Goal: Find contact information: Find contact information

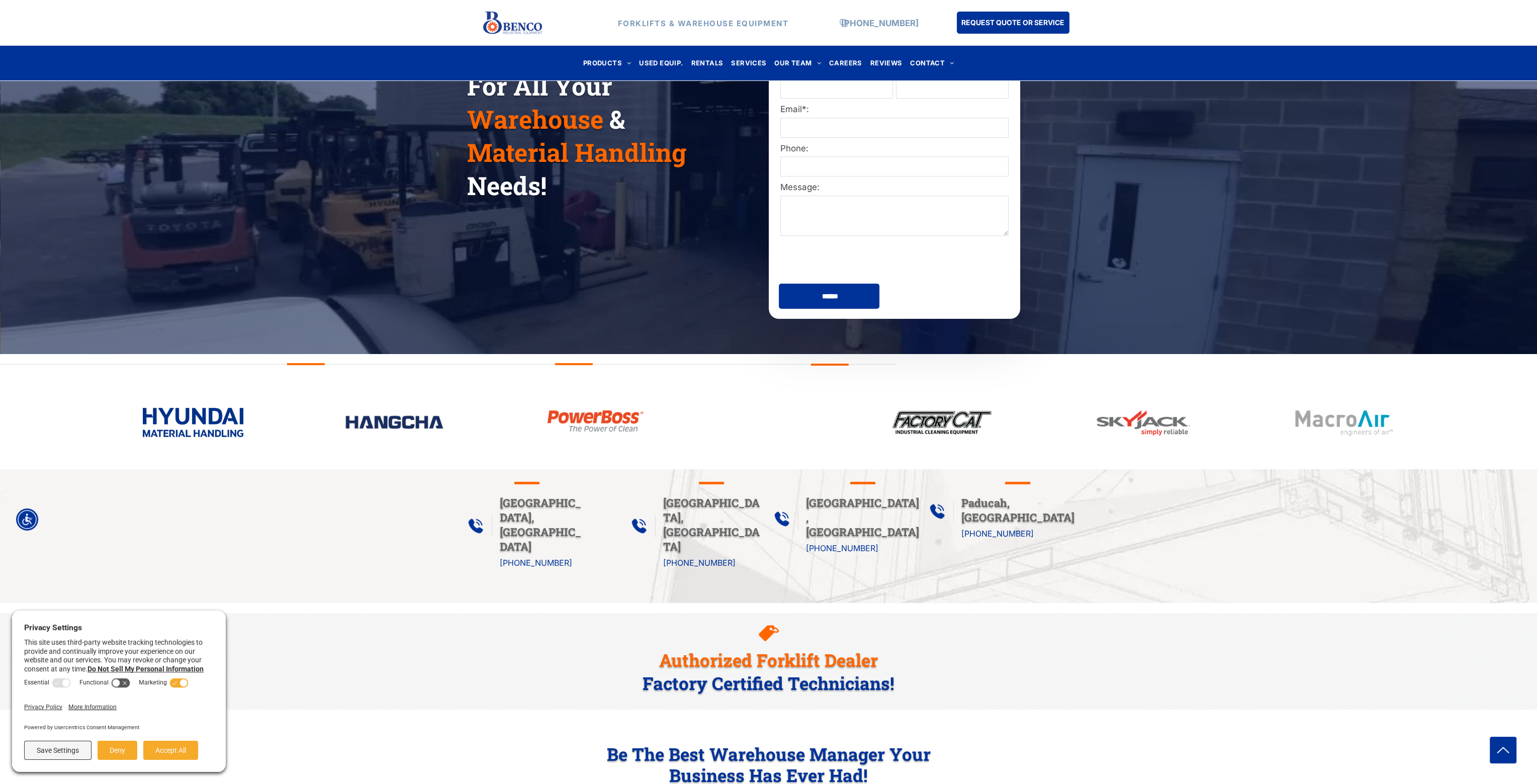
scroll to position [201, 0]
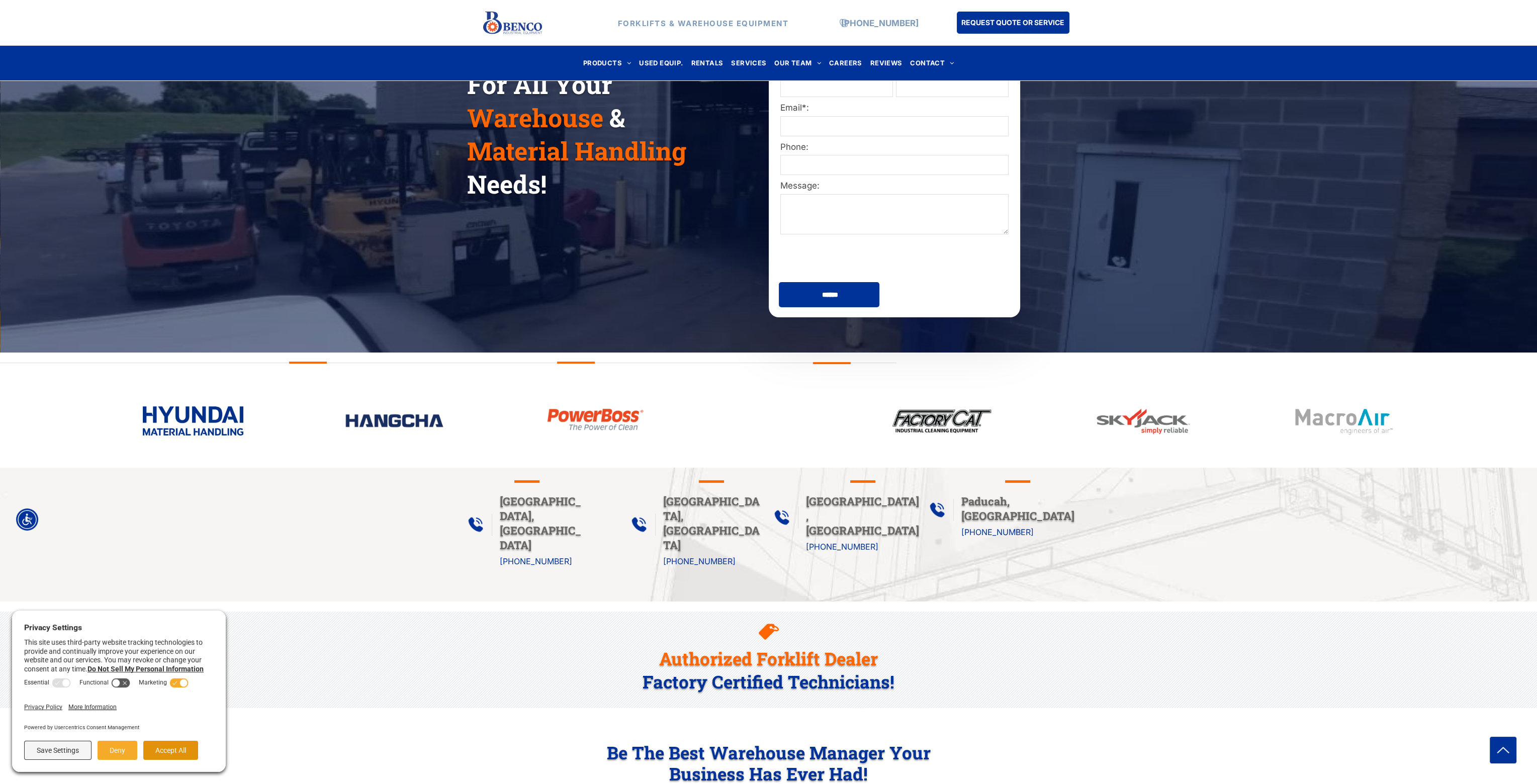
click at [175, 745] on button "Accept All" at bounding box center [170, 750] width 55 height 19
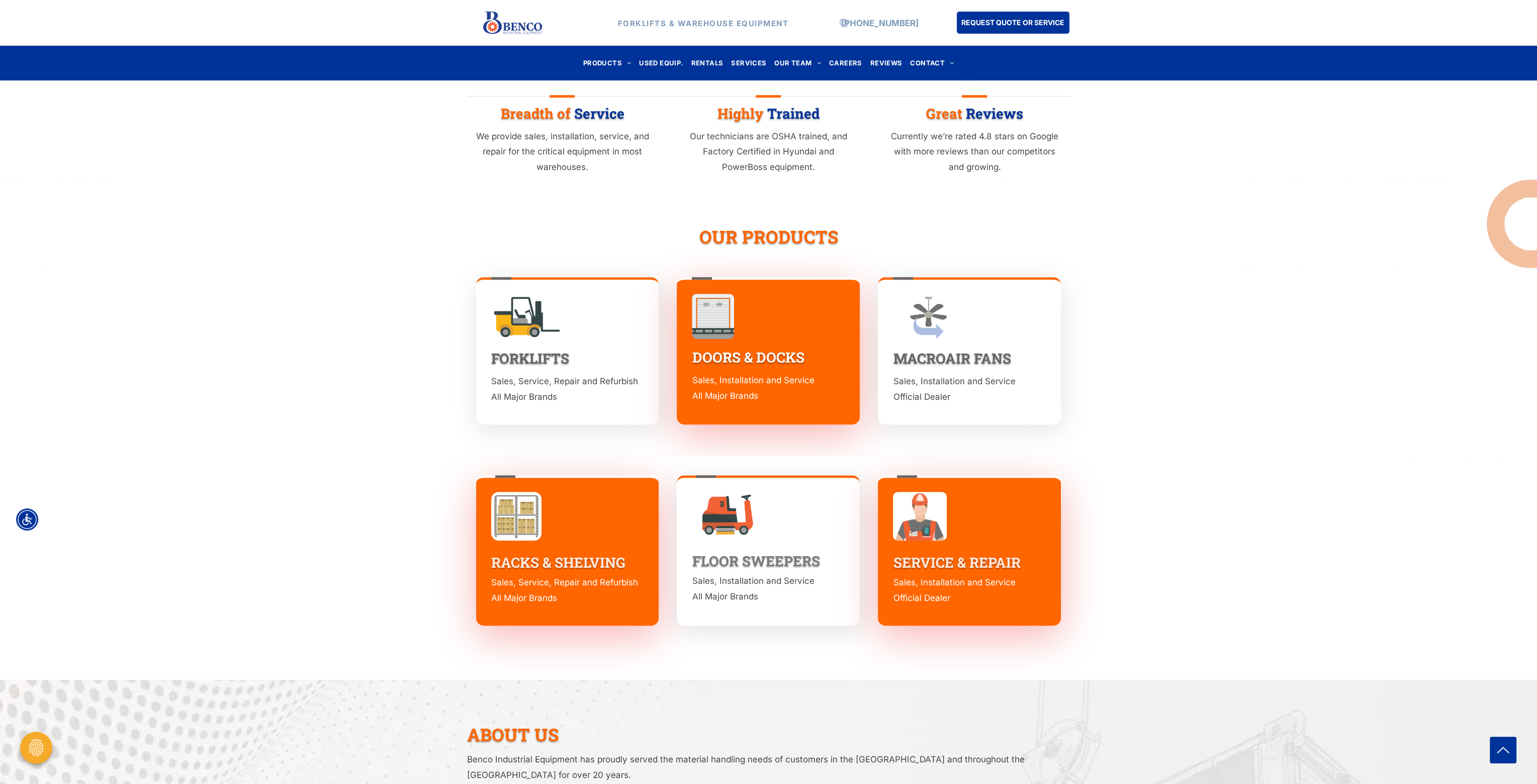
scroll to position [1559, 0]
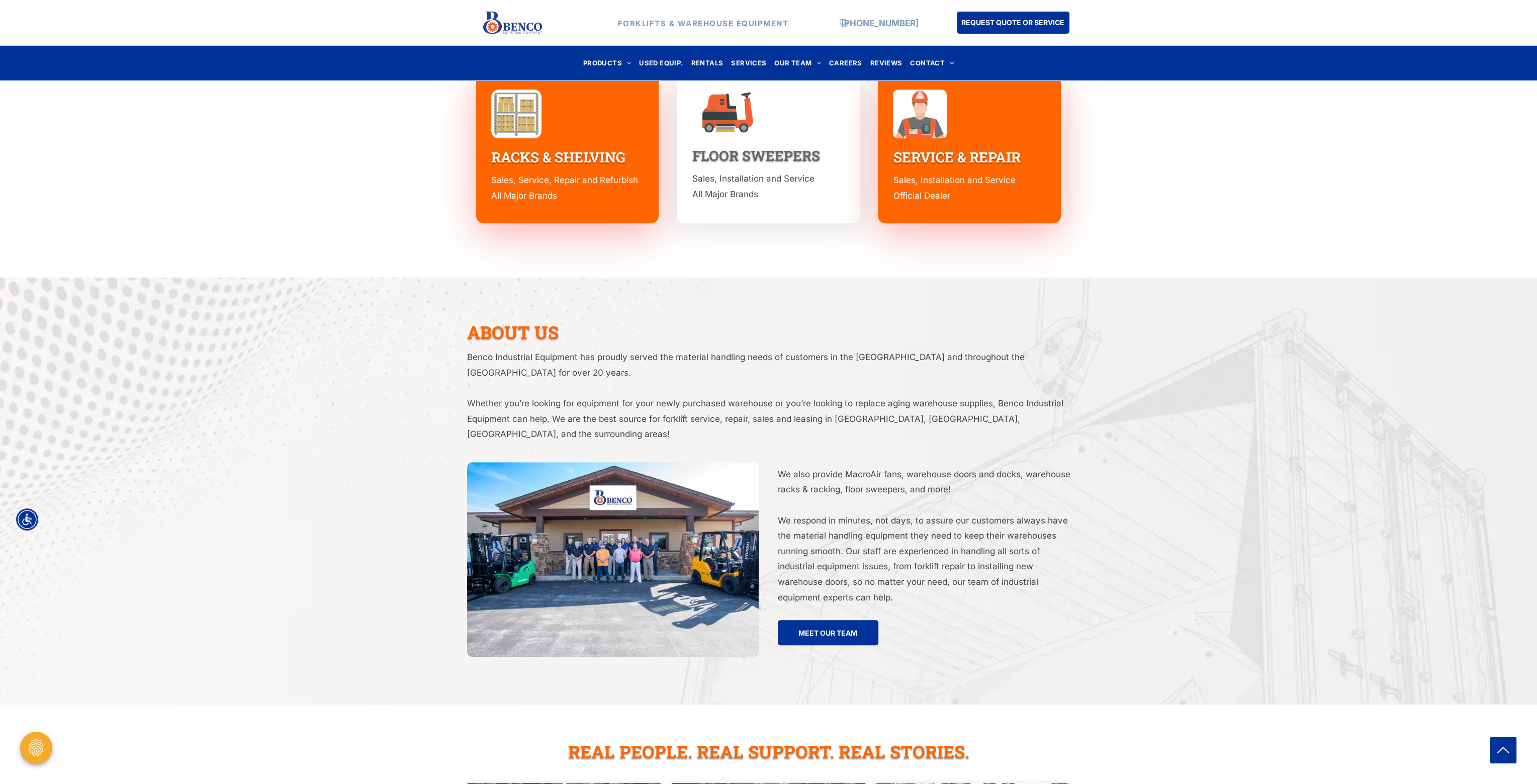
click at [581, 543] on img at bounding box center [612, 559] width 292 height 194
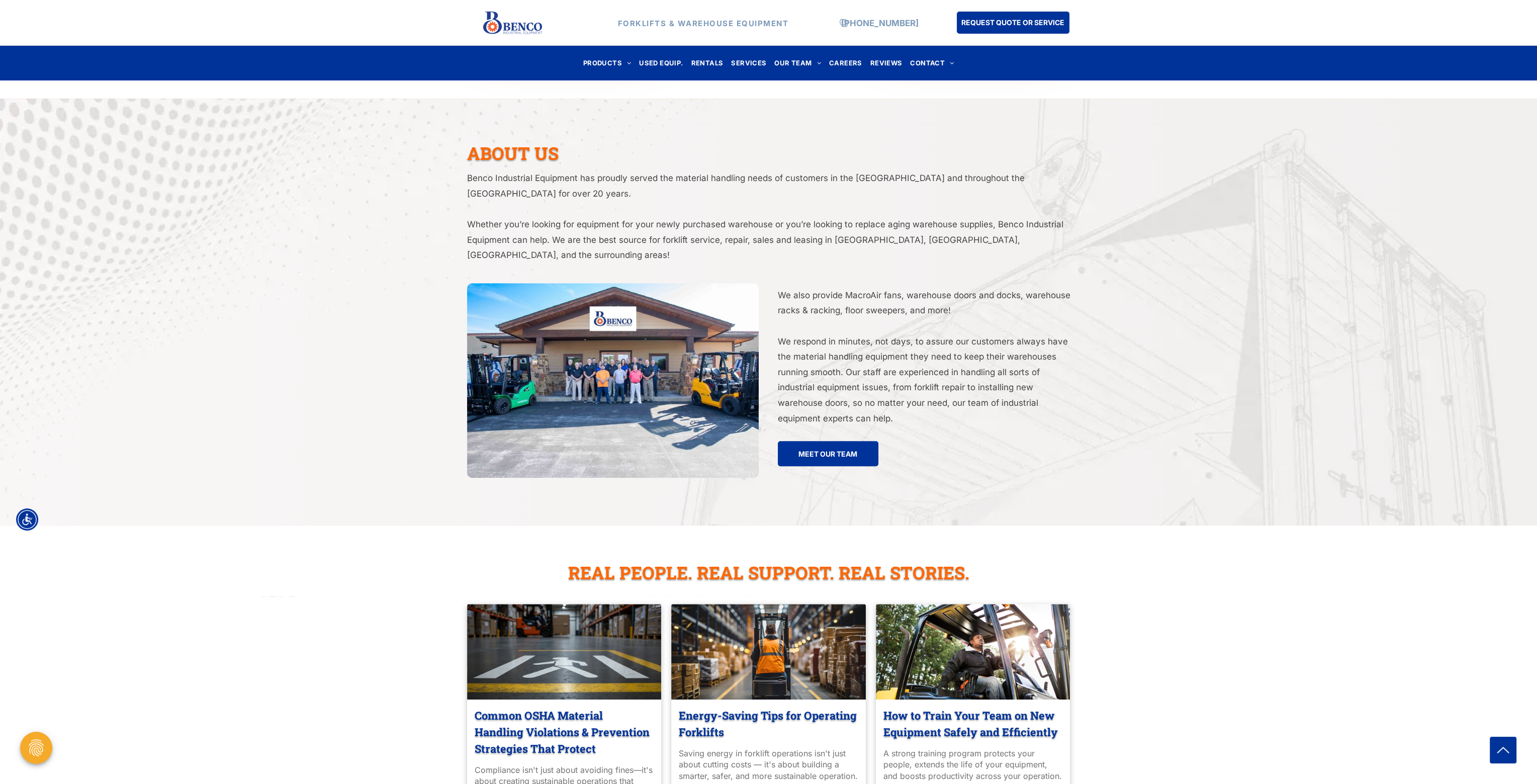
scroll to position [1659, 0]
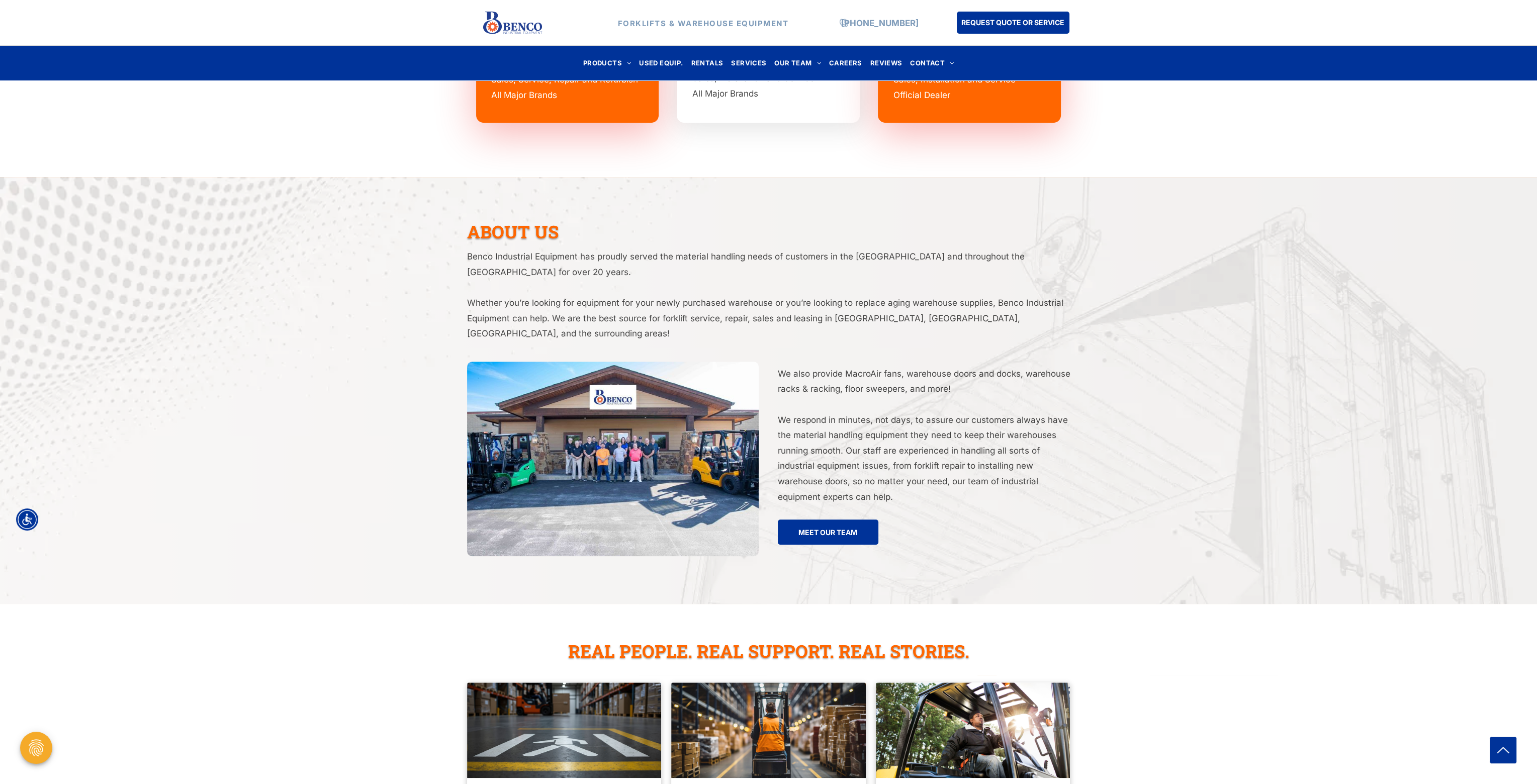
click at [844, 488] on div "We also provide MacroAir fans, warehouse doors and docks, warehouse racks & rac…" at bounding box center [919, 459] width 302 height 194
click at [843, 523] on span "MEET OUR TEAM" at bounding box center [828, 532] width 59 height 18
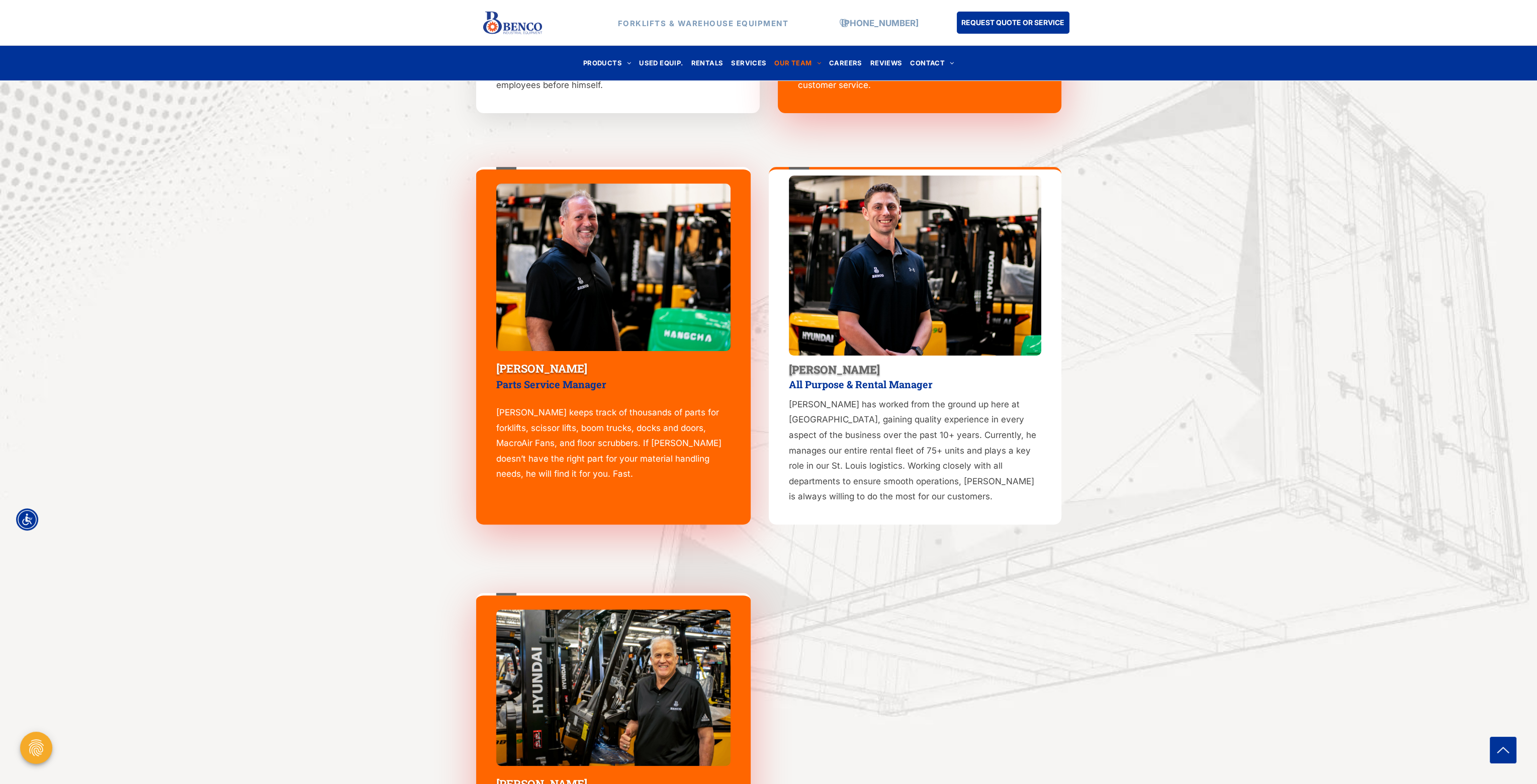
scroll to position [625, 0]
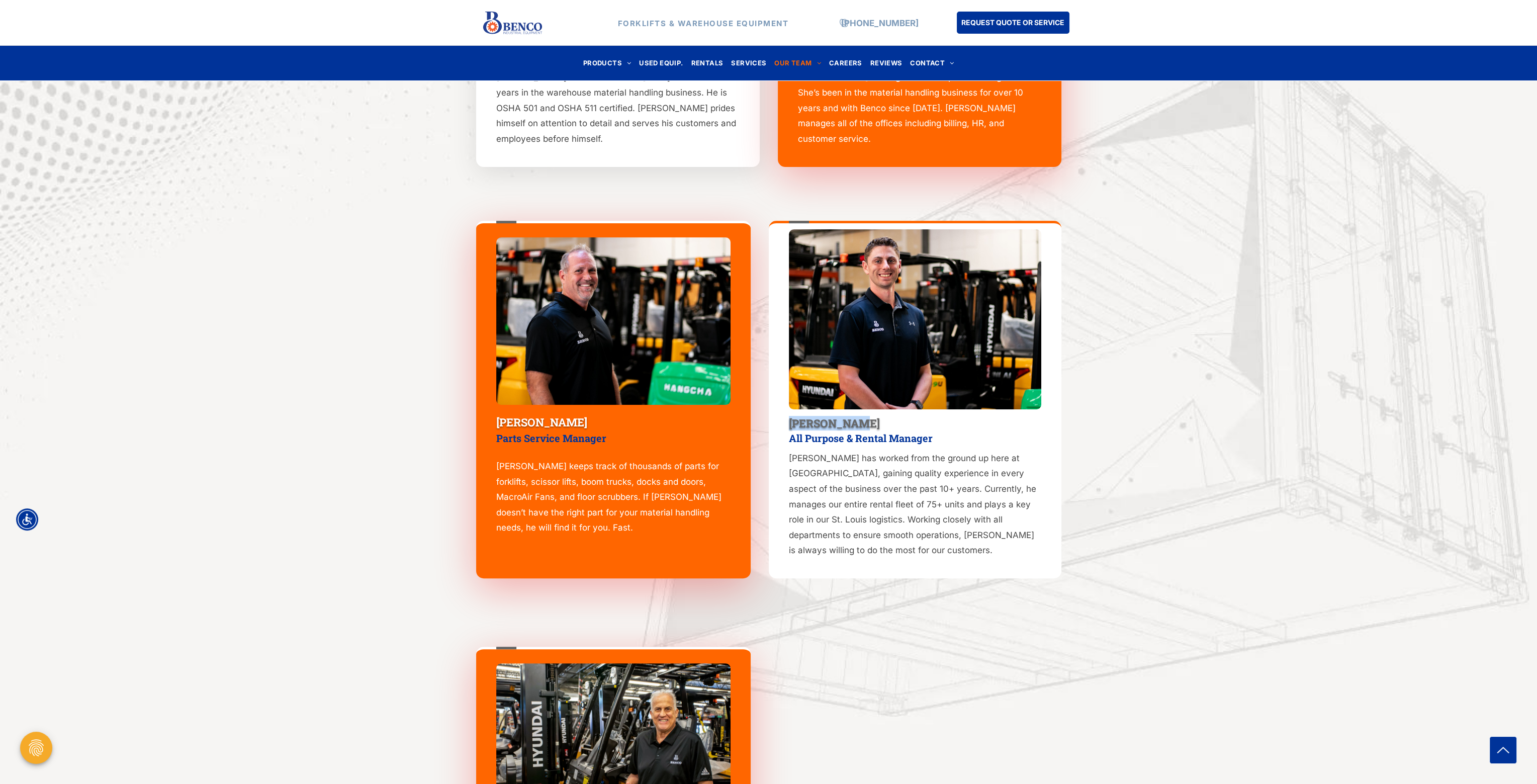
drag, startPoint x: 852, startPoint y: 422, endPoint x: 784, endPoint y: 421, distance: 68.0
click at [784, 421] on div "Luke Joslin All Purpose & Rental Manager Luke has worked from the ground up her…" at bounding box center [915, 399] width 292 height 357
copy span "Luke Joslin"
drag, startPoint x: 578, startPoint y: 422, endPoint x: 493, endPoint y: 420, distance: 85.0
click at [491, 420] on div "Scotty Gilbert Parts Service Manager Scotty keeps track of thousands of parts f…" at bounding box center [614, 399] width 275 height 357
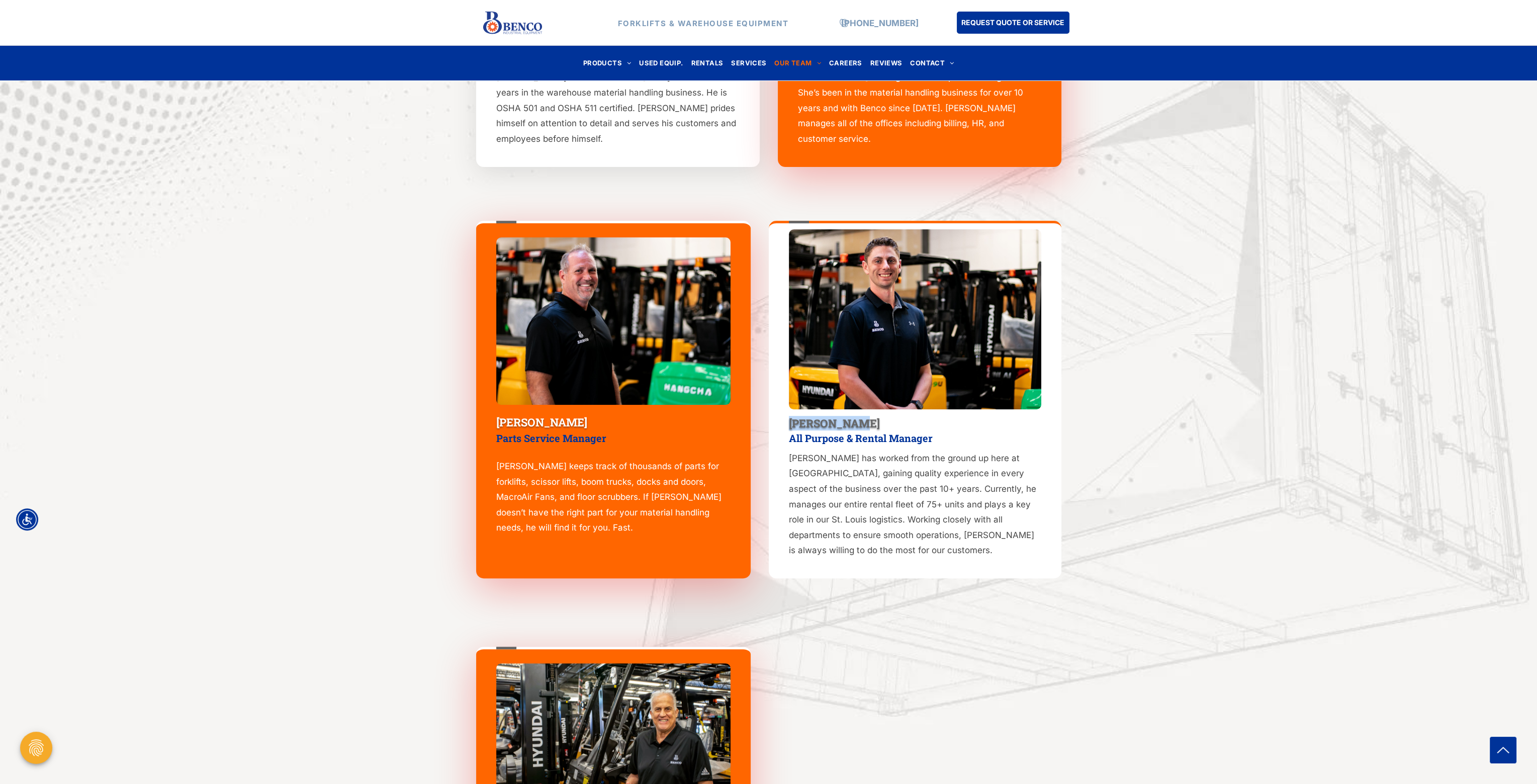
copy span "Scotty Gilbert"
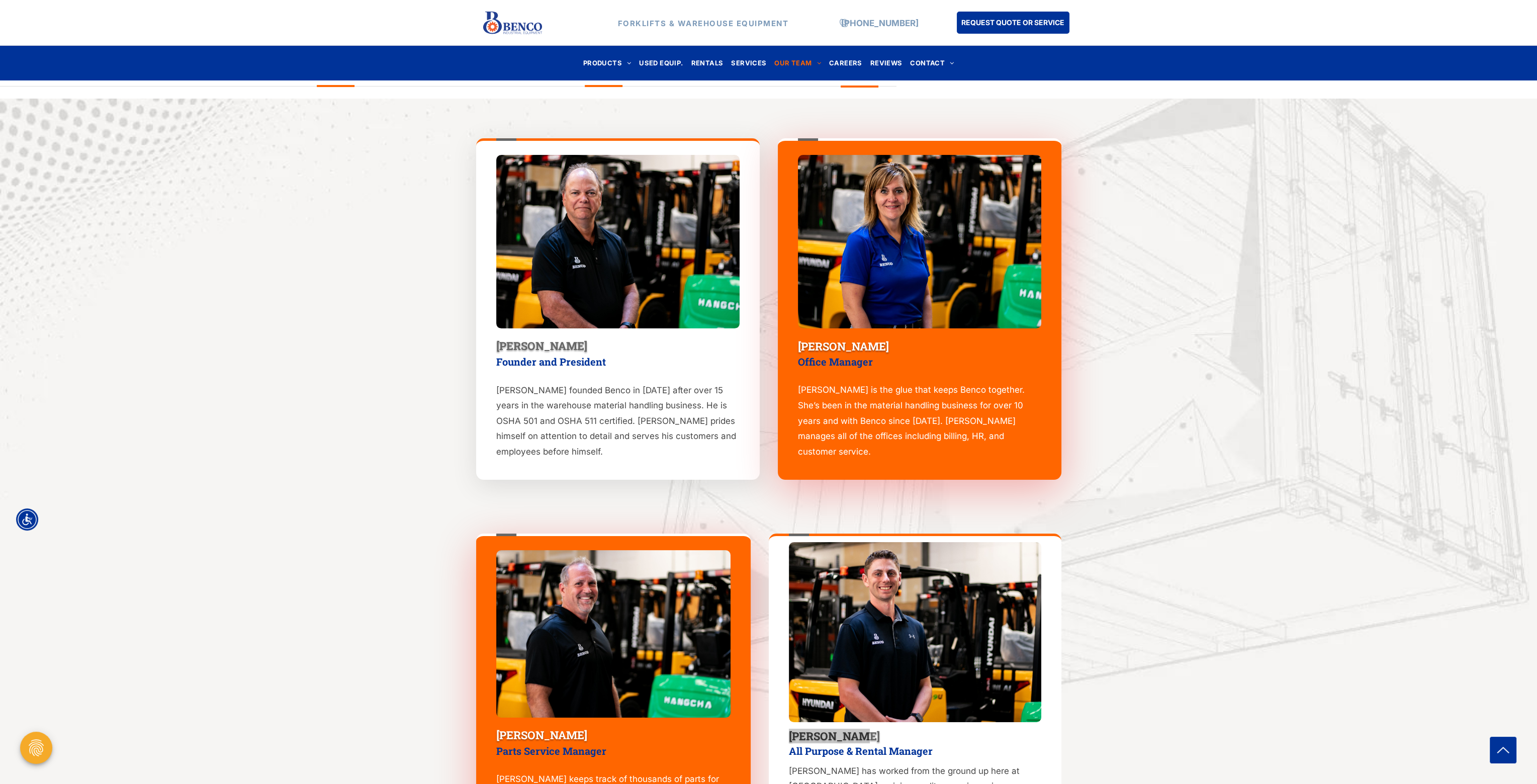
scroll to position [123, 0]
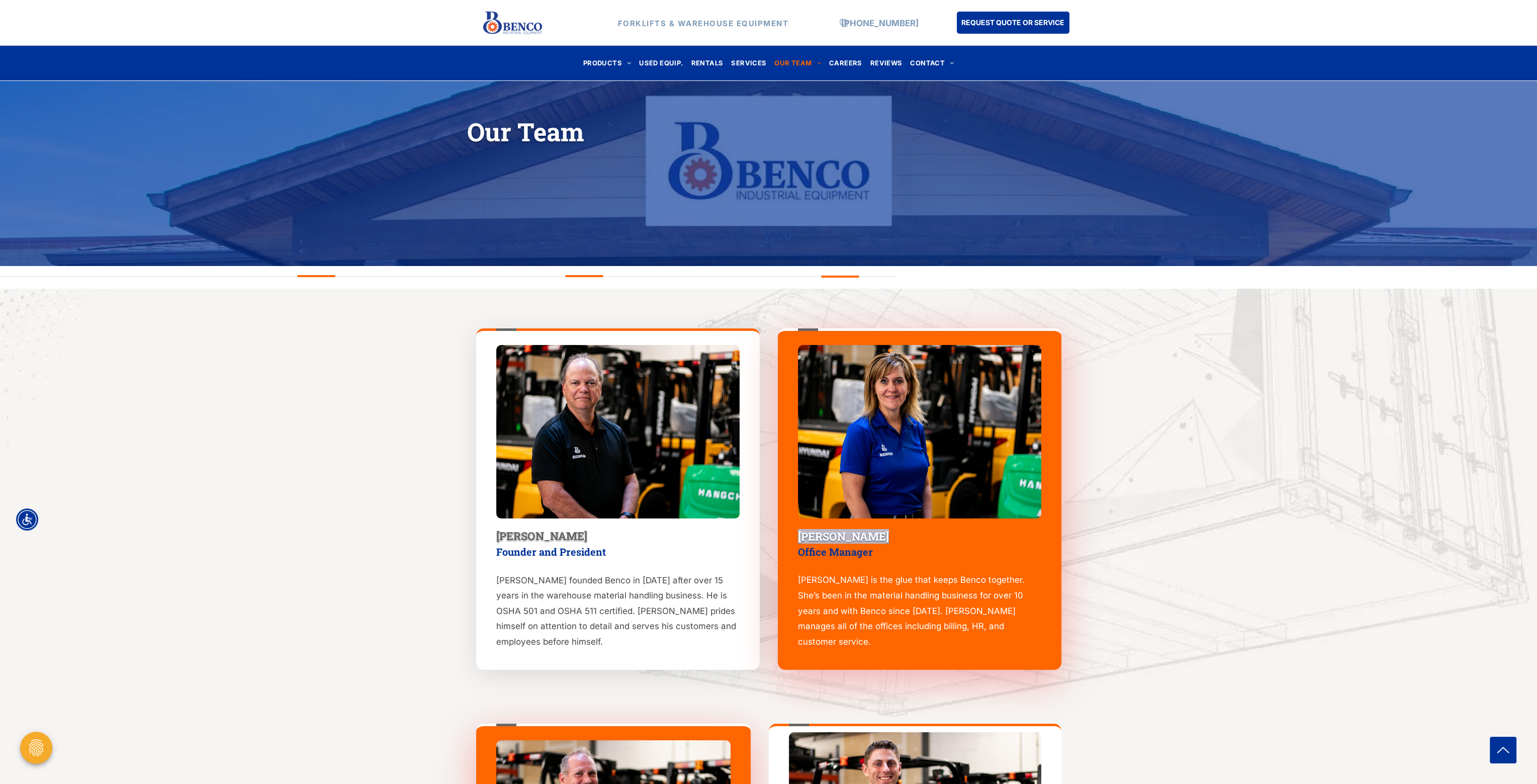
drag, startPoint x: 891, startPoint y: 531, endPoint x: 792, endPoint y: 536, distance: 99.1
click at [792, 536] on div "Amy Von Bokel Office Manager ﻿ Amy is the glue that keeps Benco together. She’s…" at bounding box center [919, 498] width 284 height 341
copy span "Amy Von Bokel"
drag, startPoint x: 547, startPoint y: 533, endPoint x: 485, endPoint y: 530, distance: 62.1
click at [485, 530] on div "Denis Benden Founder and President Denis founded Benco in 2004 after over 15 ye…" at bounding box center [618, 498] width 284 height 341
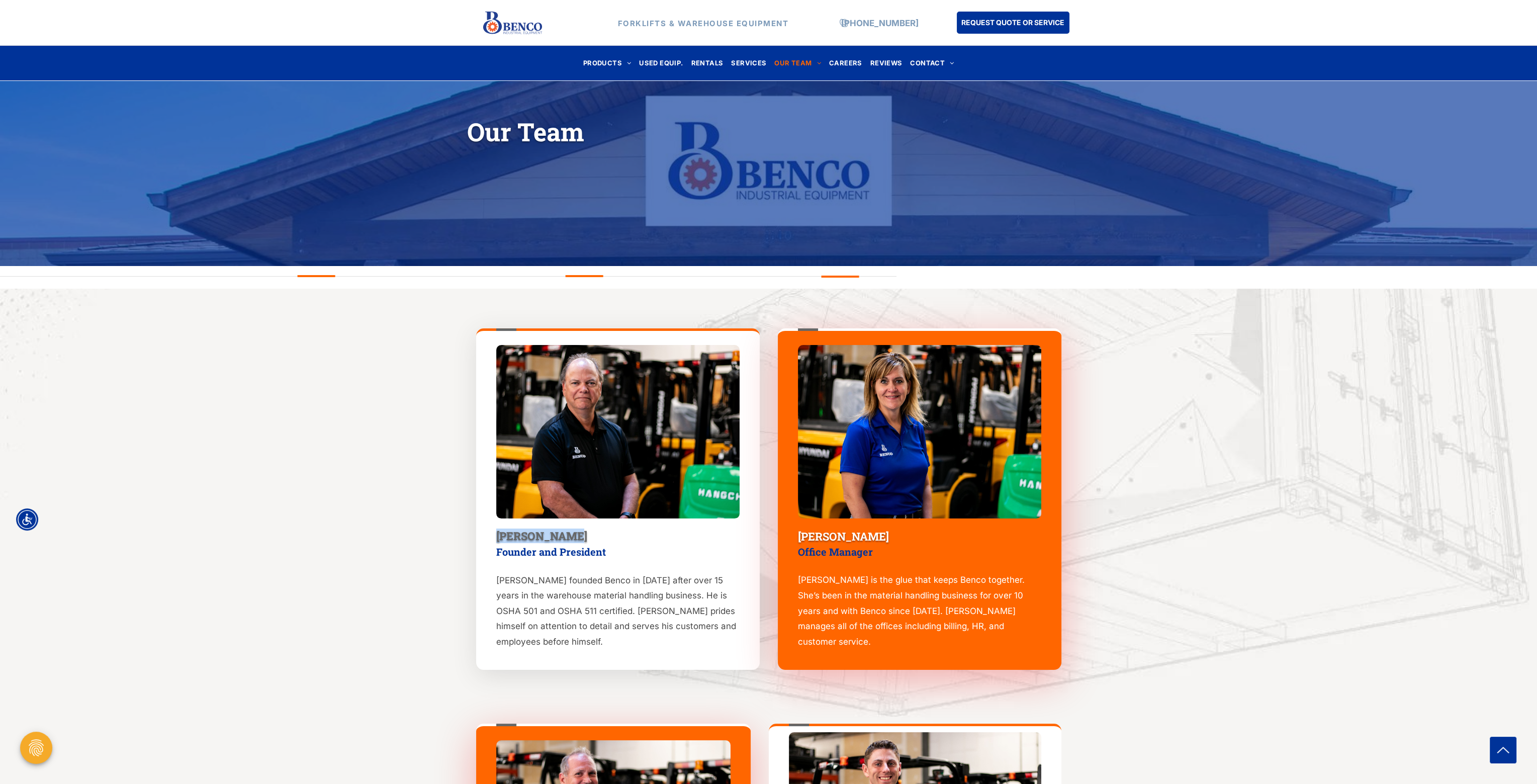
copy span "Denis Benden"
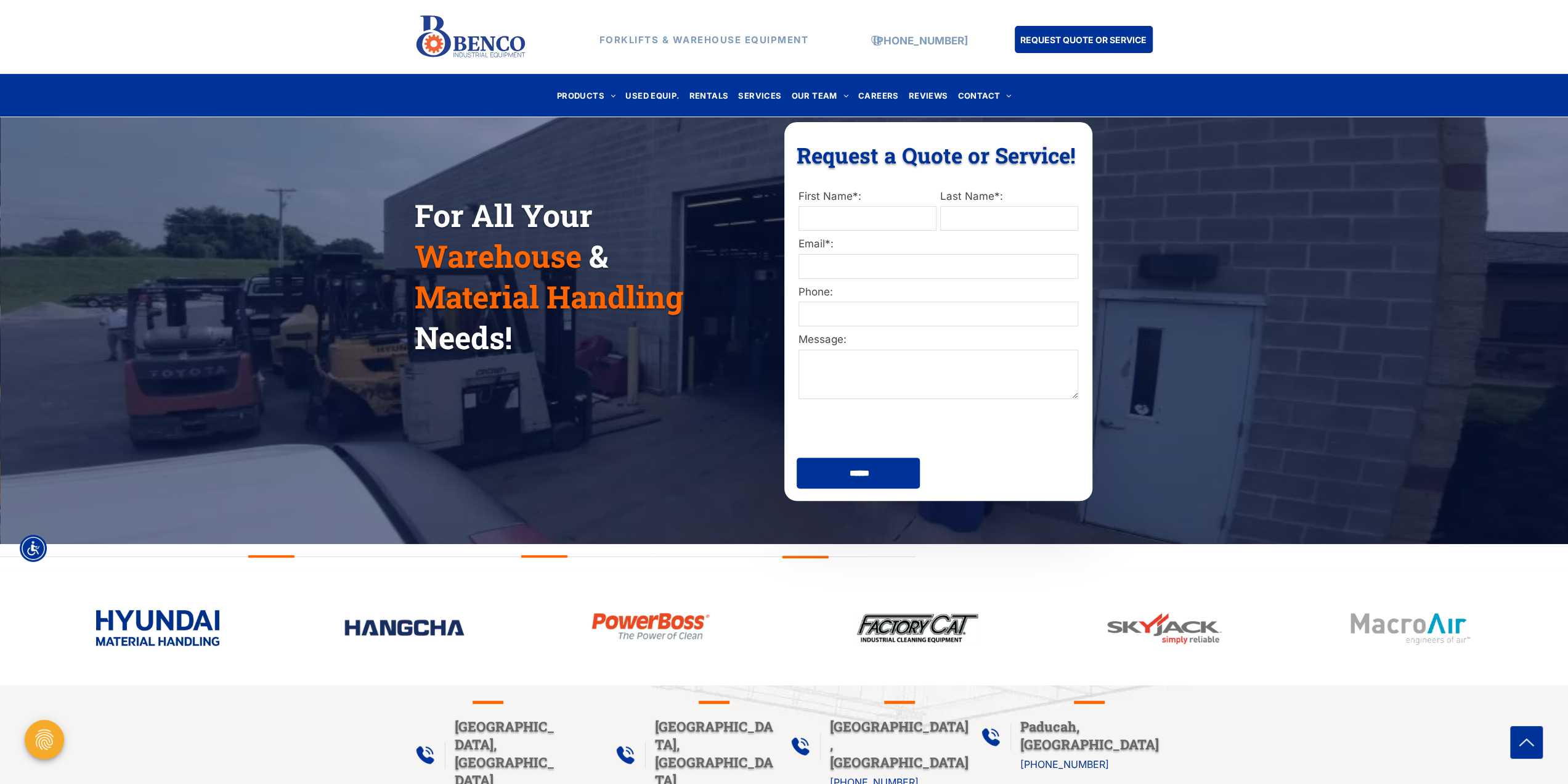
scroll to position [370, 0]
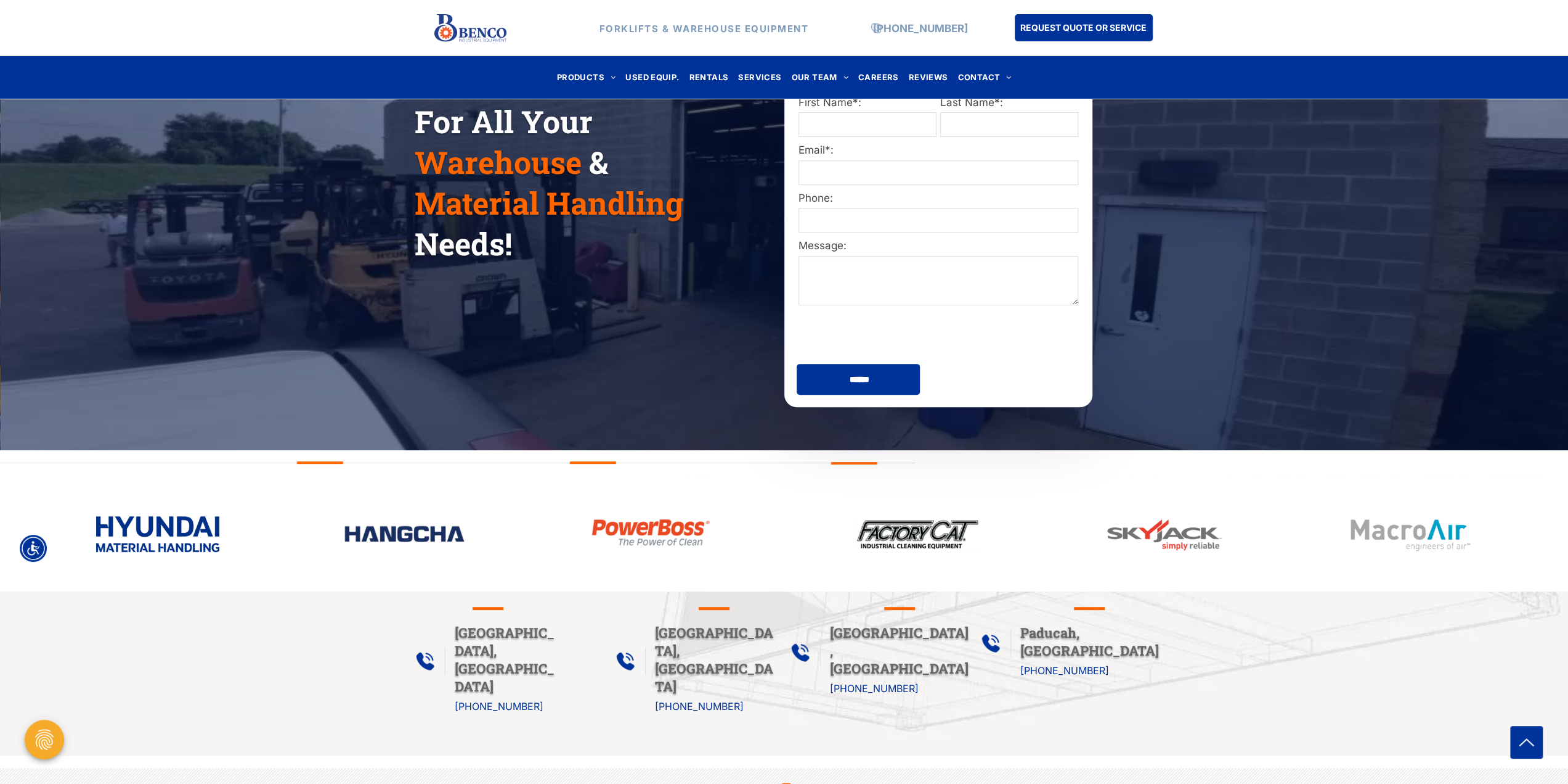
scroll to position [493, 0]
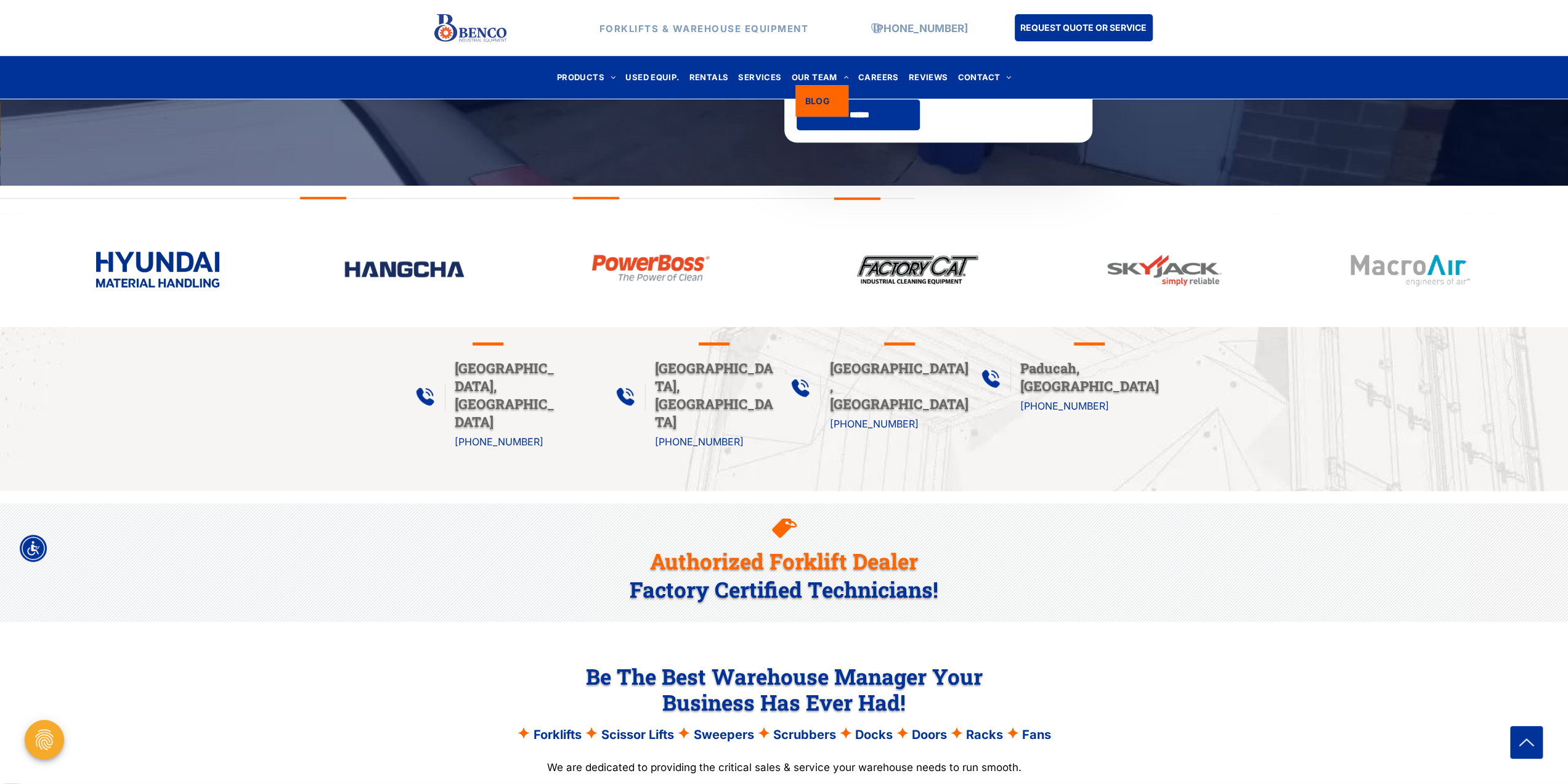
click at [810, 96] on span "BLOG" at bounding box center [818, 100] width 25 height 13
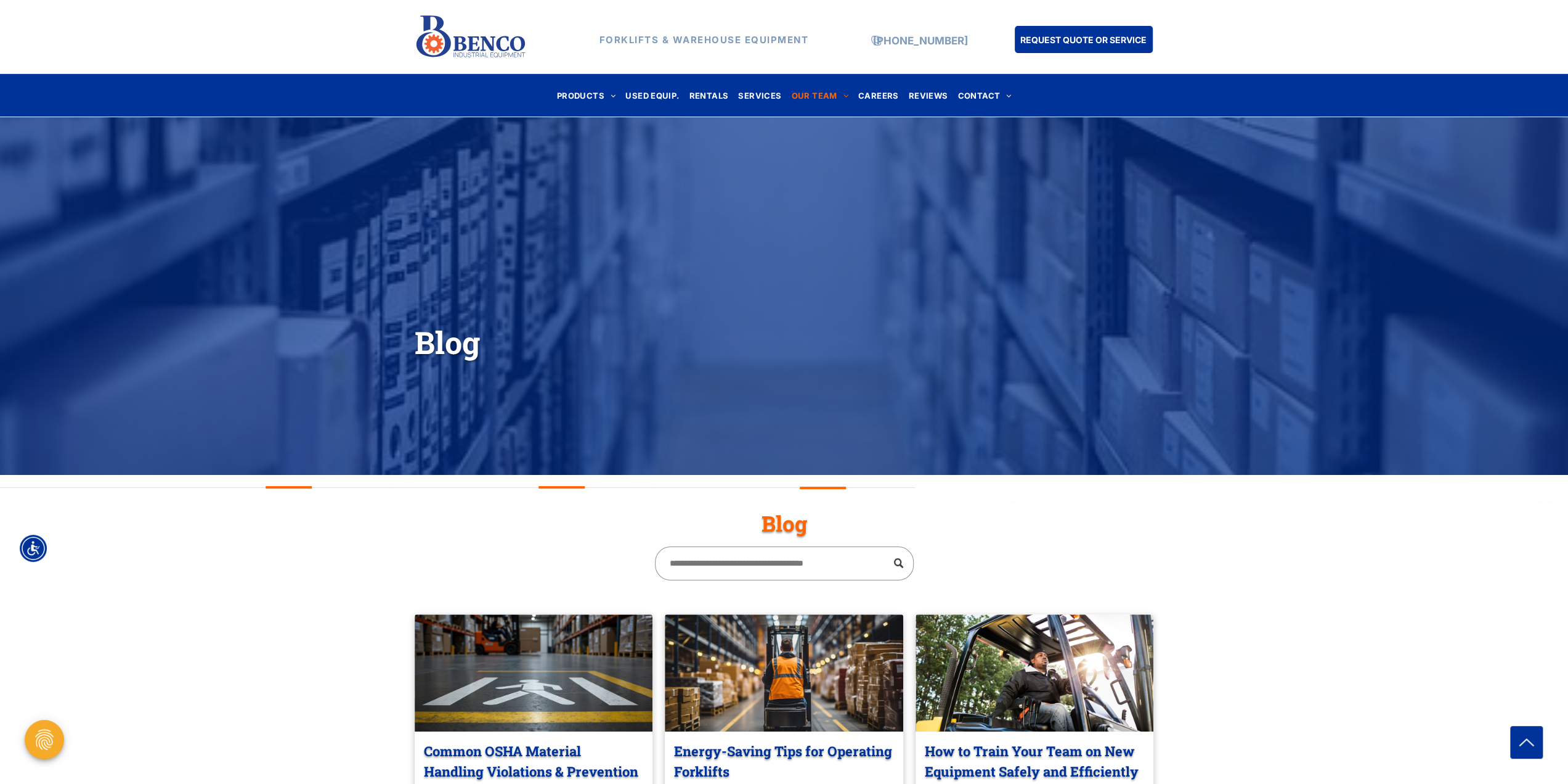
click at [508, 41] on img at bounding box center [470, 37] width 112 height 53
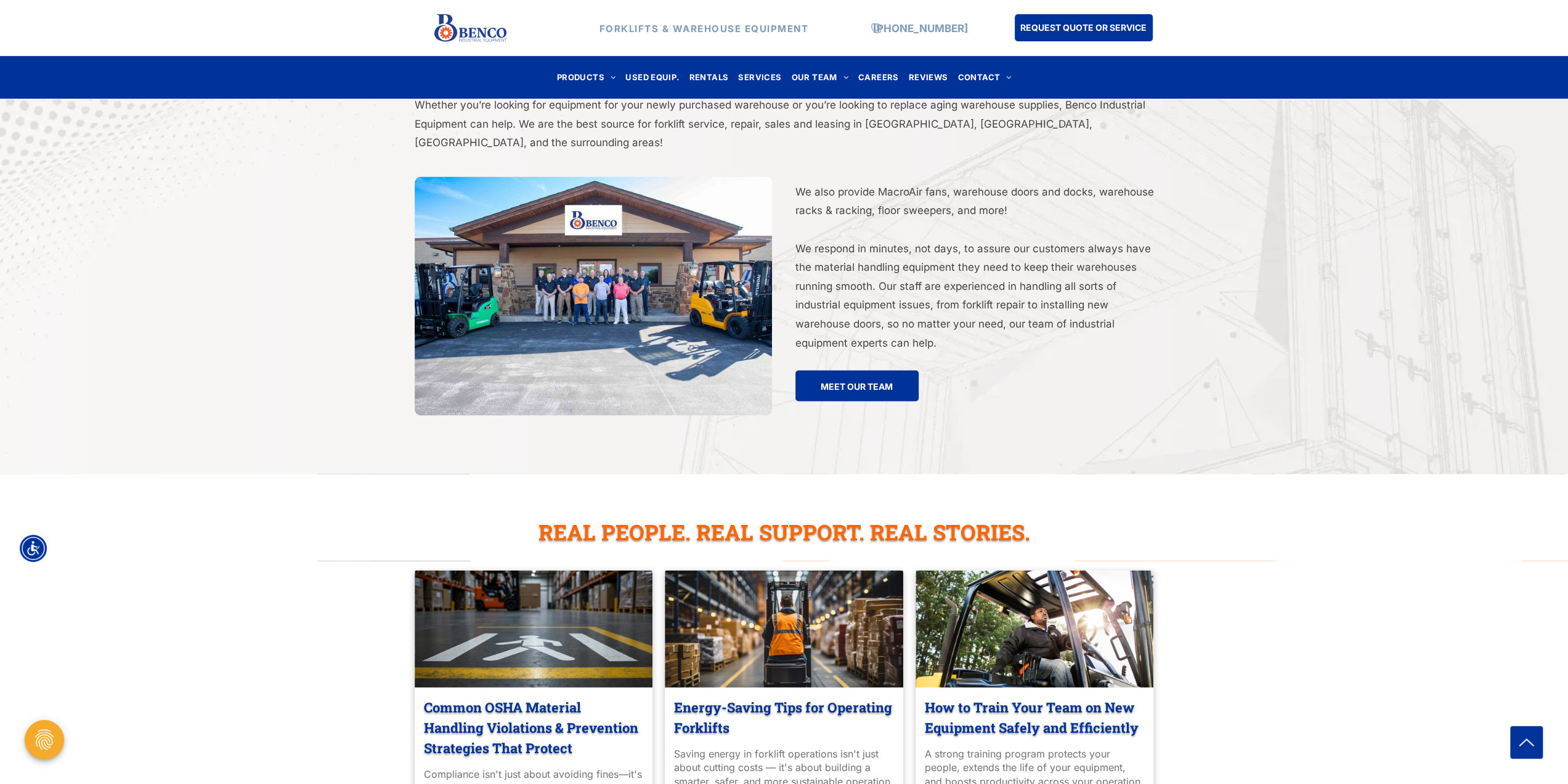
scroll to position [2240, 0]
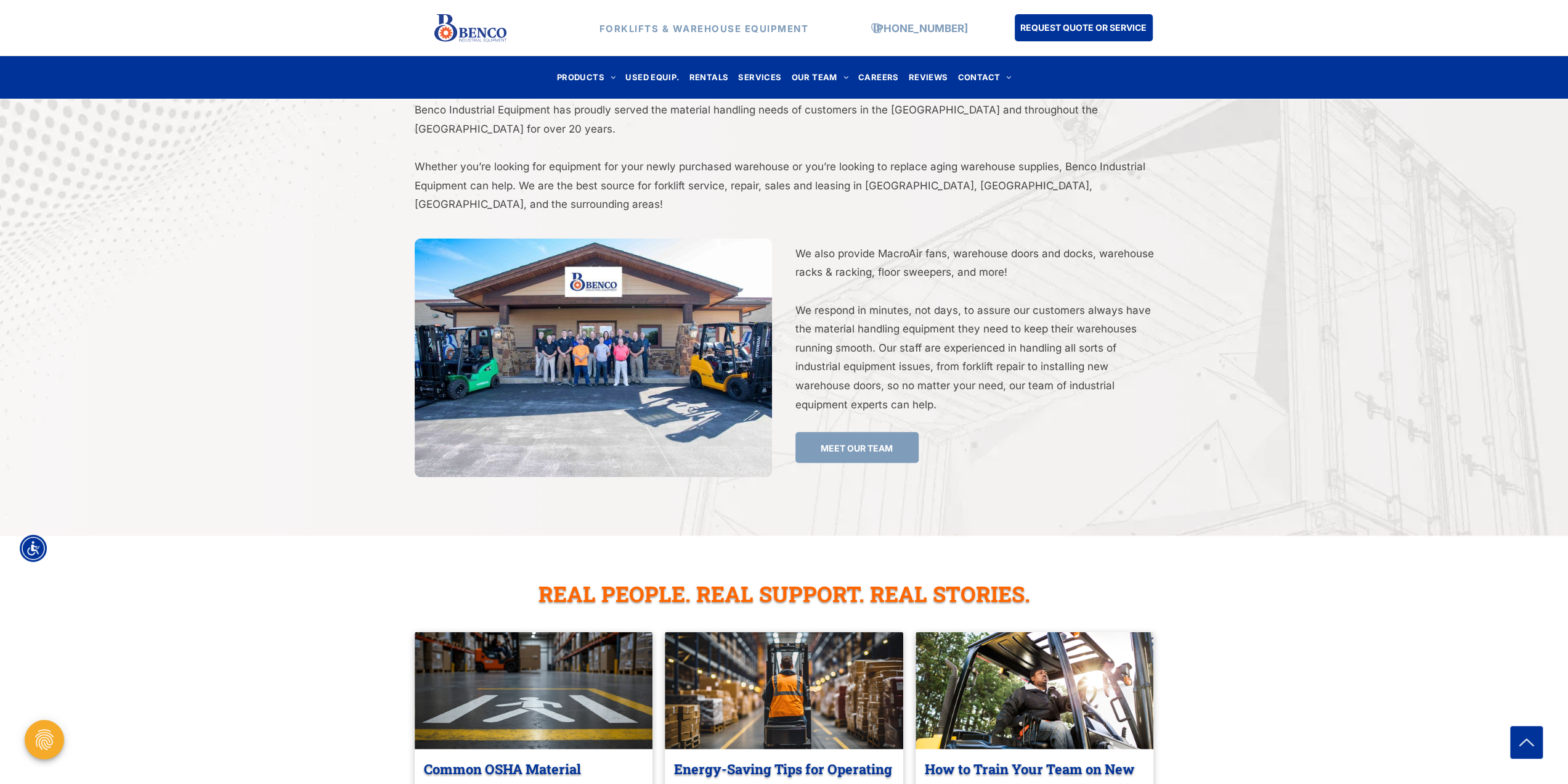
click at [855, 435] on span "MEET OUR TEAM" at bounding box center [857, 446] width 73 height 22
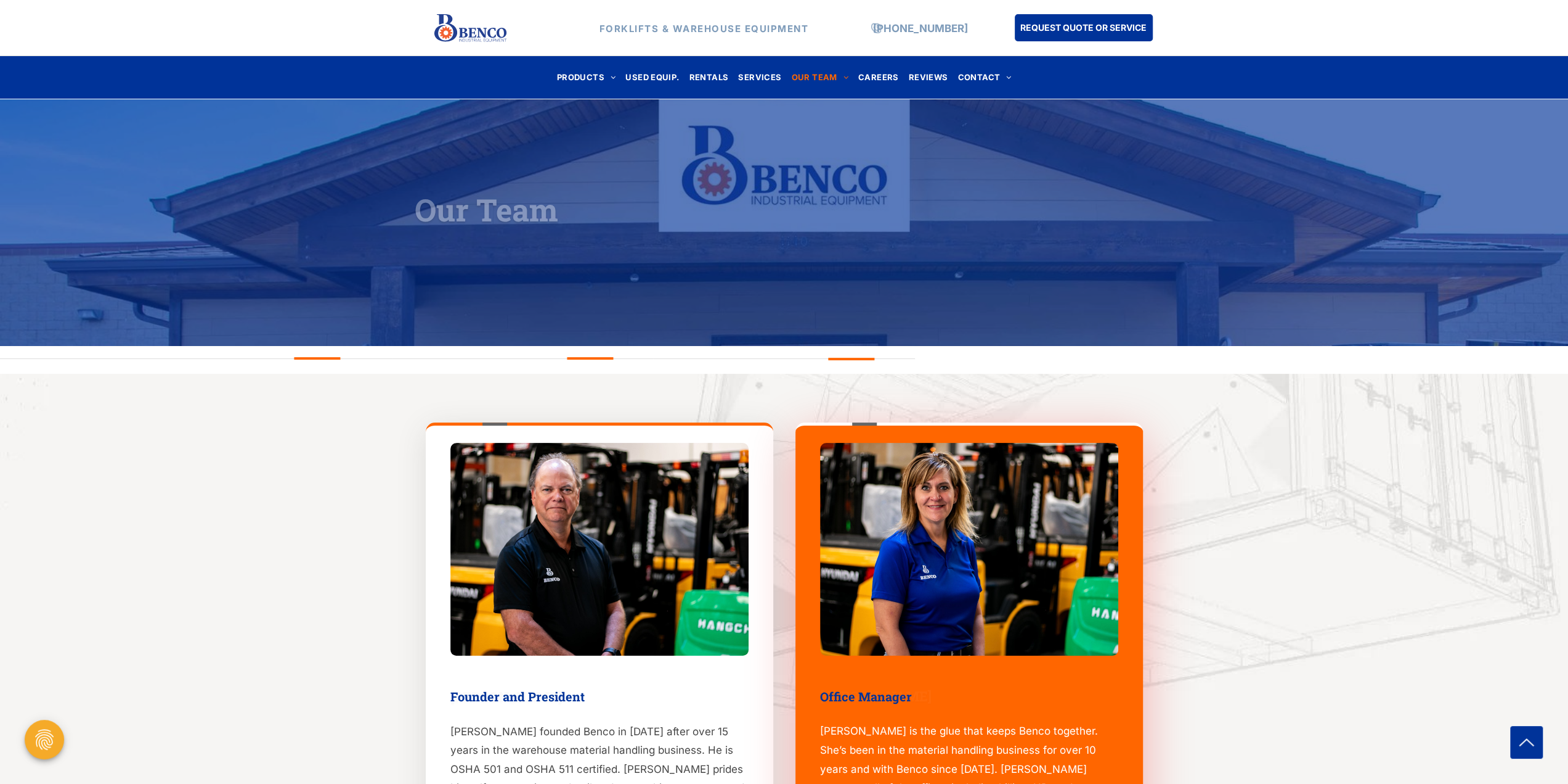
scroll to position [370, 0]
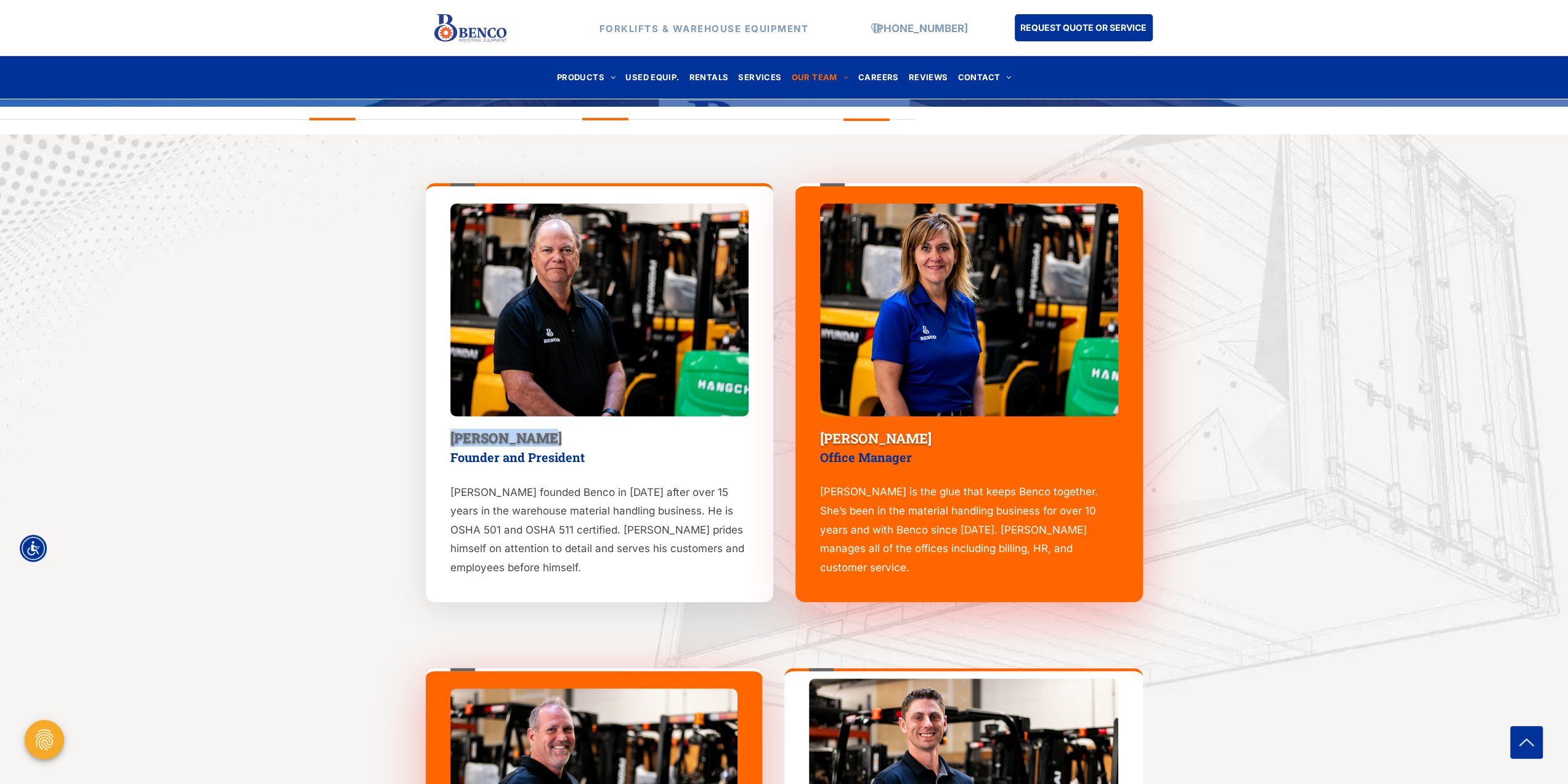
drag, startPoint x: 542, startPoint y: 438, endPoint x: 447, endPoint y: 442, distance: 95.1
click at [447, 442] on div "Denis Benden Founder and President Denis founded Benco in 2004 after over 15 ye…" at bounding box center [599, 392] width 347 height 418
copy span "Denis Benden"
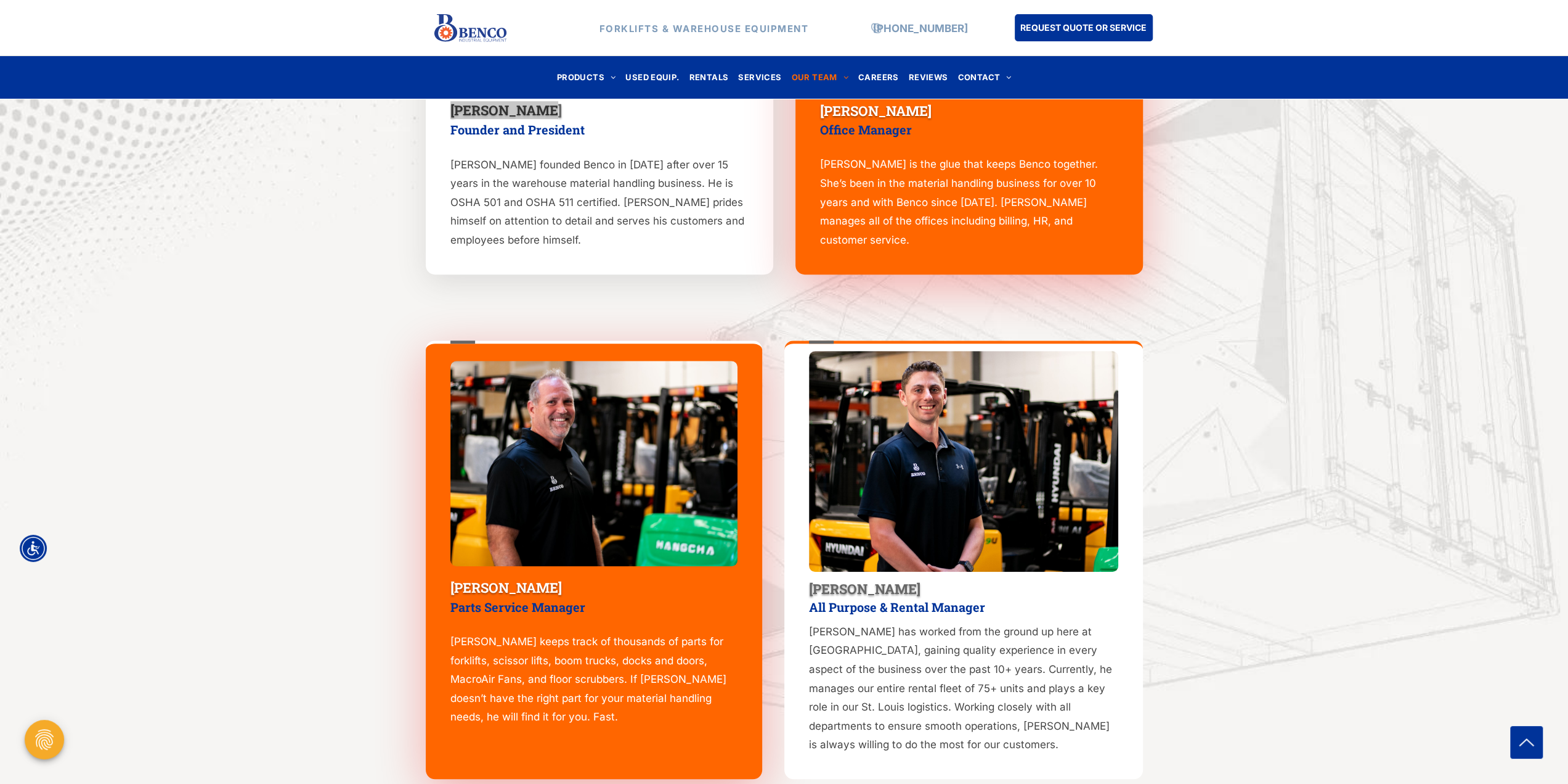
scroll to position [389, 0]
